Goal: Task Accomplishment & Management: Manage account settings

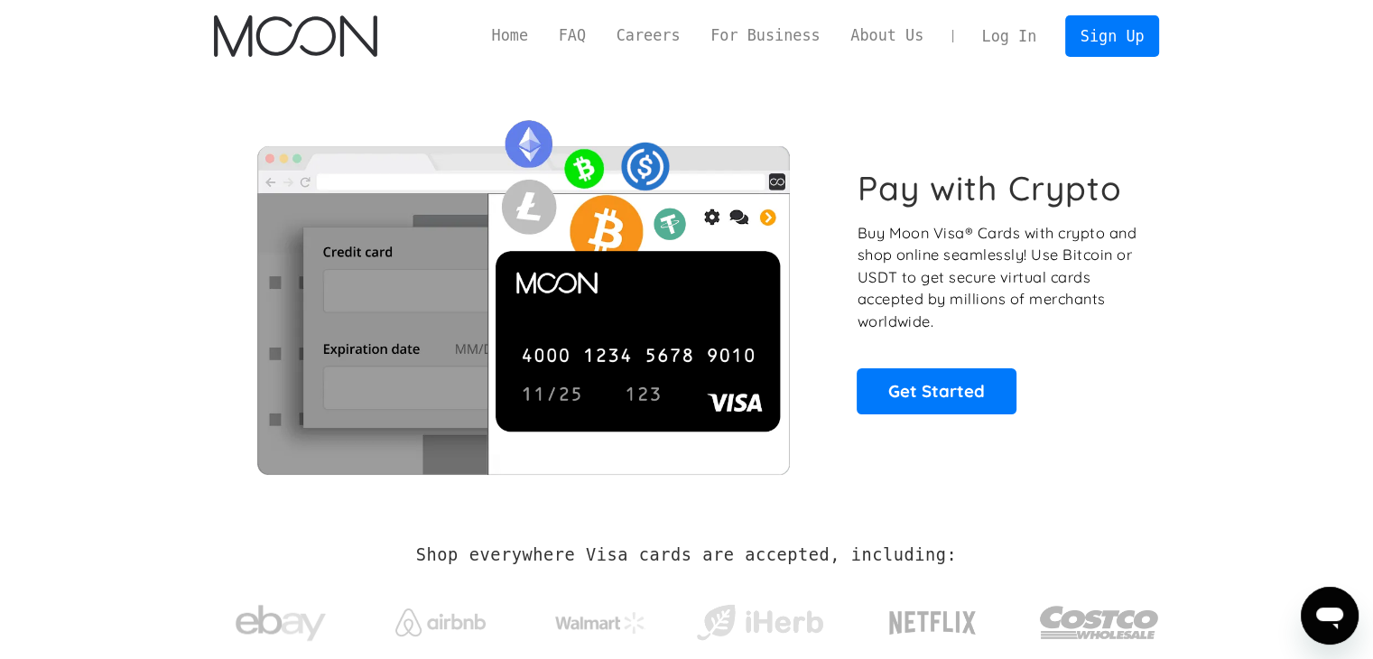
click at [1014, 34] on link "Log In" at bounding box center [1009, 36] width 85 height 40
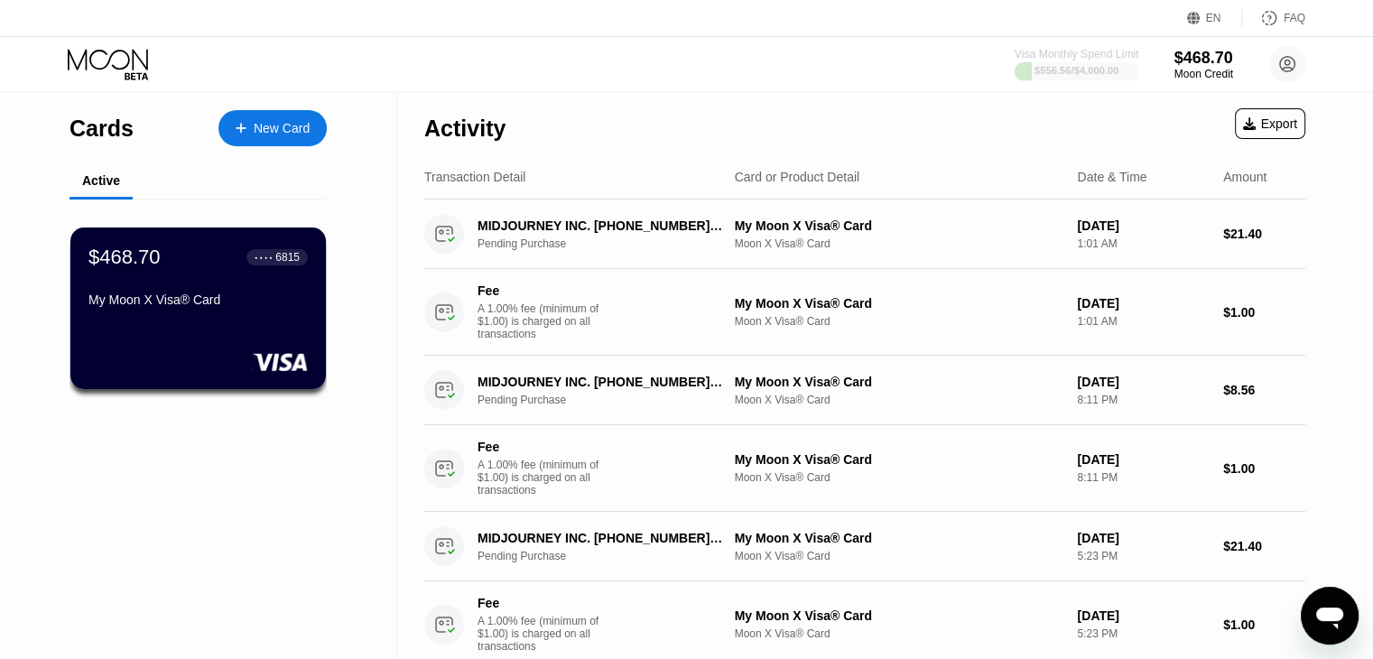
click at [1117, 54] on div "Visa Monthly Spend Limit" at bounding box center [1077, 54] width 125 height 13
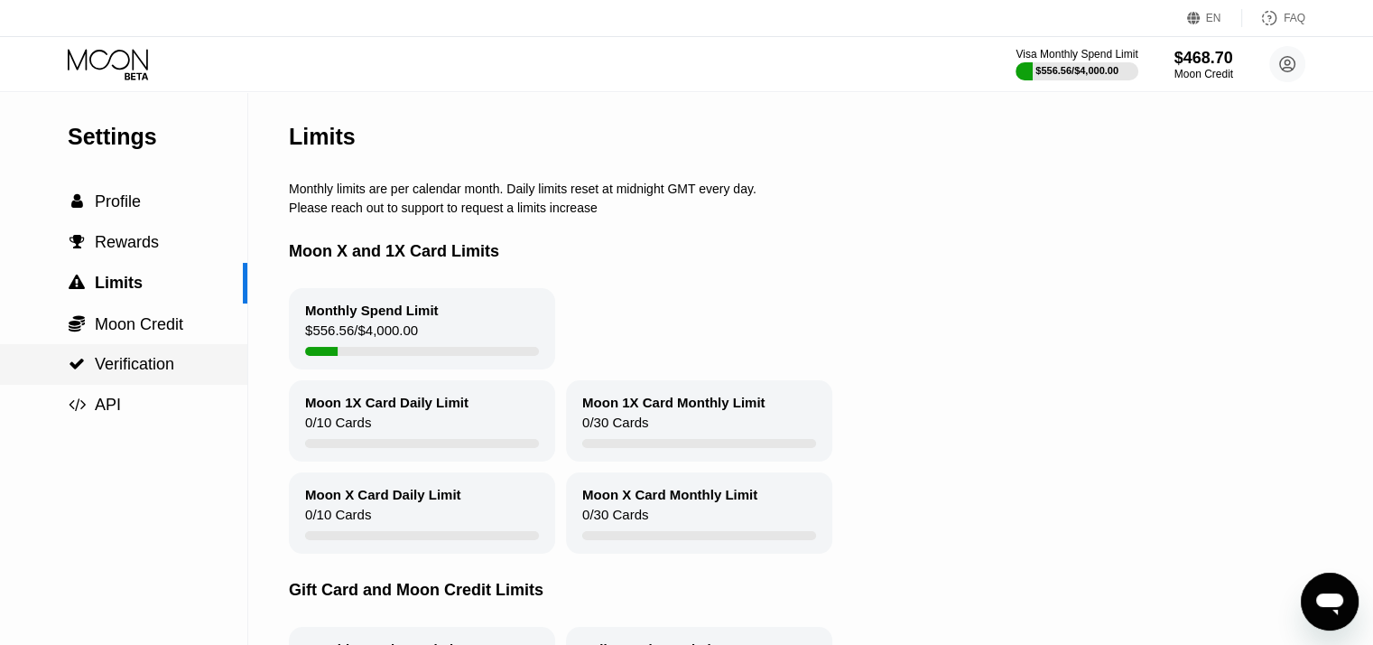
click at [156, 371] on span "Verification" at bounding box center [134, 364] width 79 height 18
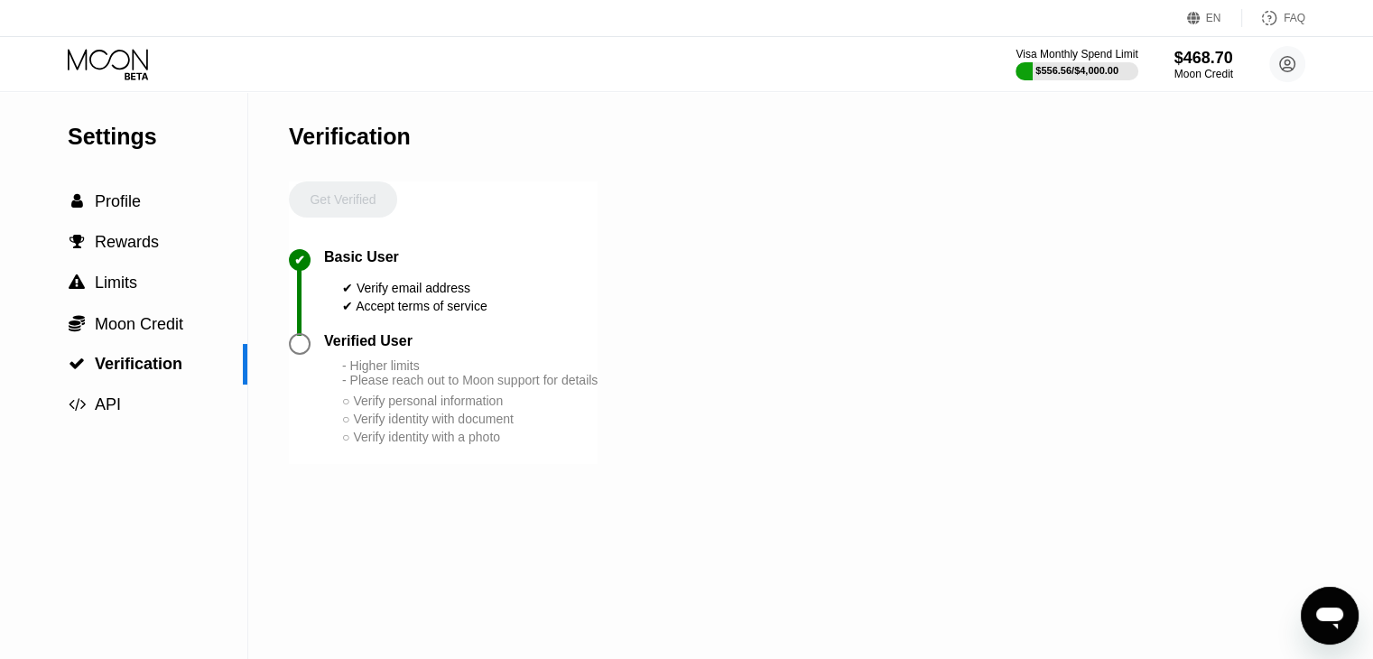
click at [1323, 610] on icon "Открыть окно обмена сообщениями" at bounding box center [1330, 619] width 27 height 22
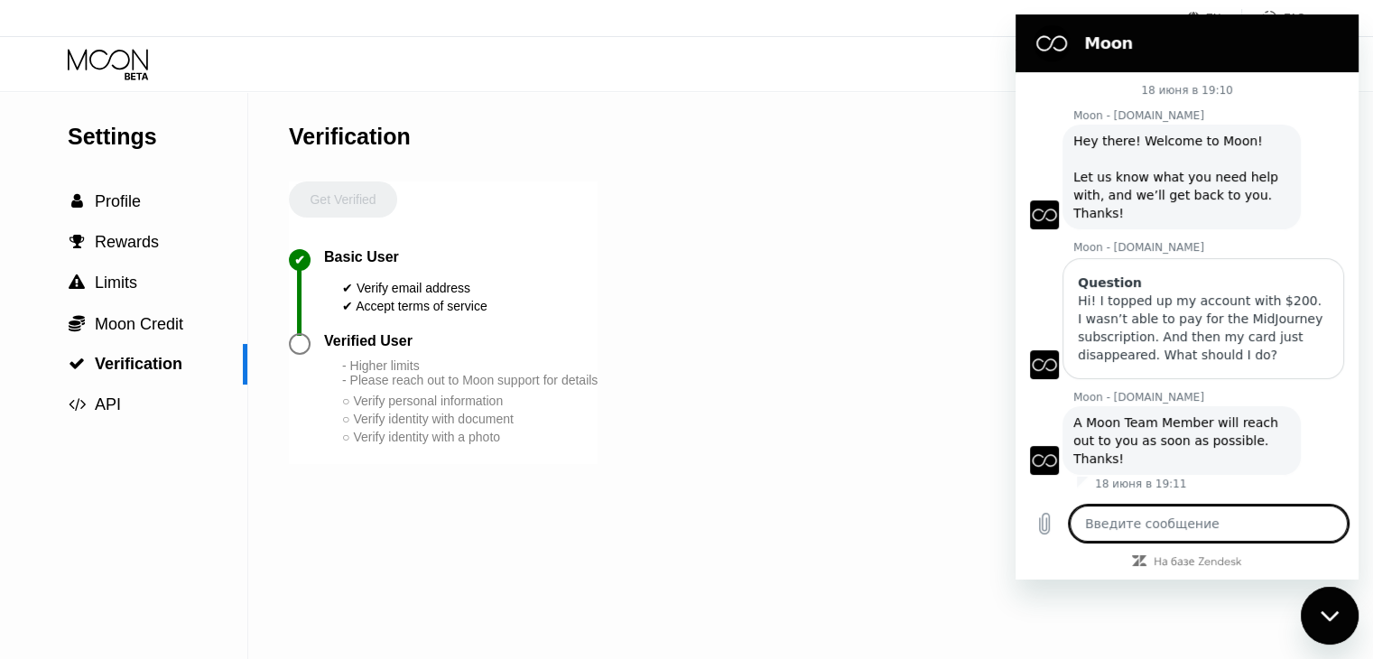
click at [831, 237] on div "Settings  Profile  Rewards  Limits  Moon Credit  Verification  API Verifi…" at bounding box center [686, 375] width 1373 height 567
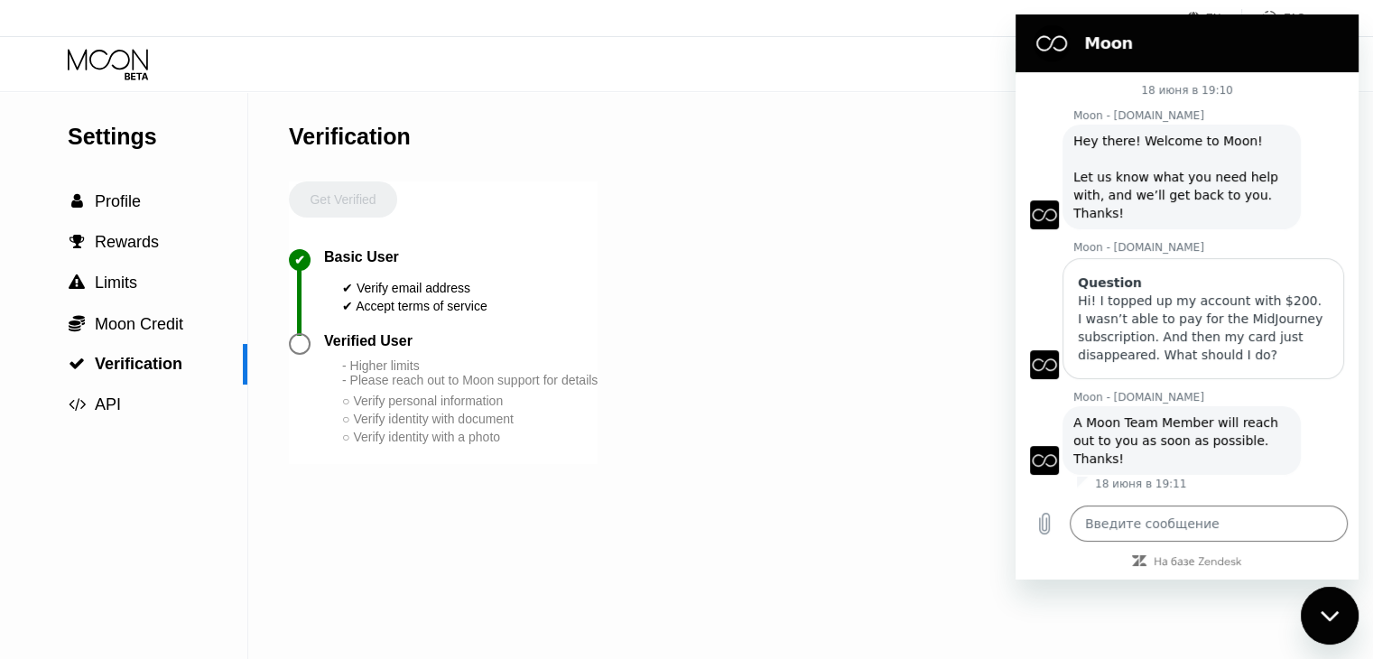
click at [1324, 598] on div "Закрыть окно обмена сообщениями" at bounding box center [1330, 616] width 54 height 54
type textarea "x"
